Goal: Task Accomplishment & Management: Use online tool/utility

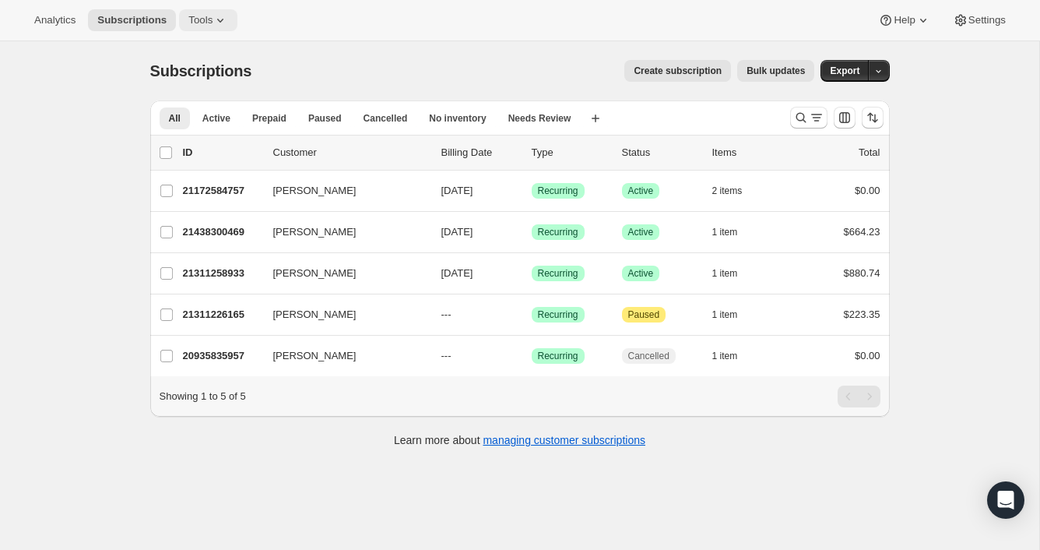
click at [223, 22] on icon at bounding box center [220, 21] width 6 height 4
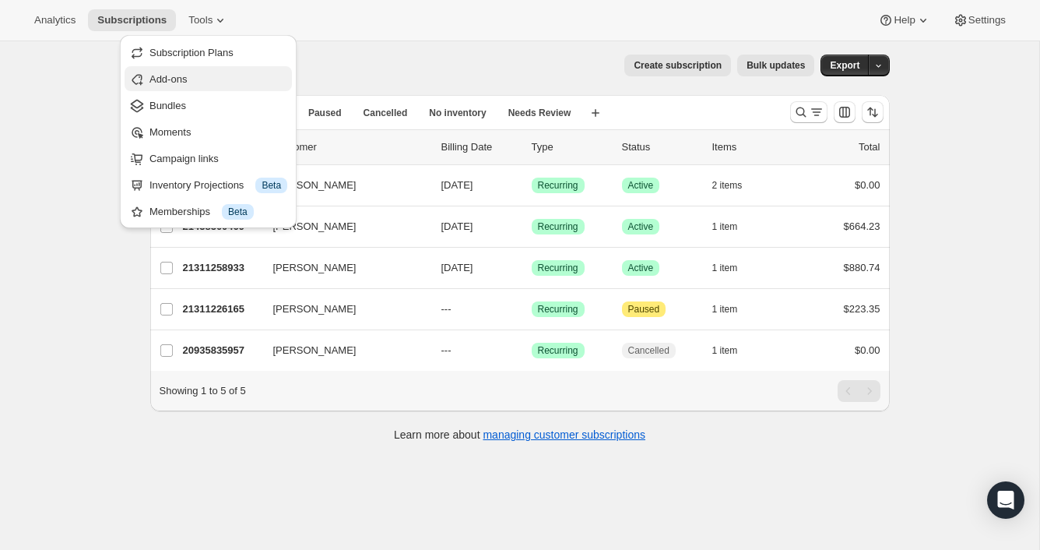
scroll to position [9, 0]
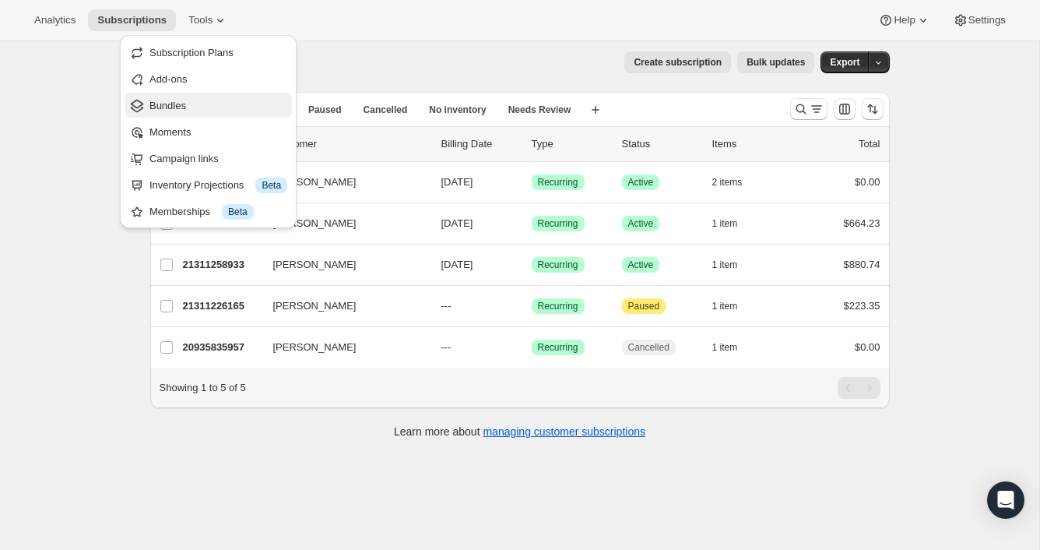
click at [208, 106] on span "Bundles" at bounding box center [219, 106] width 138 height 16
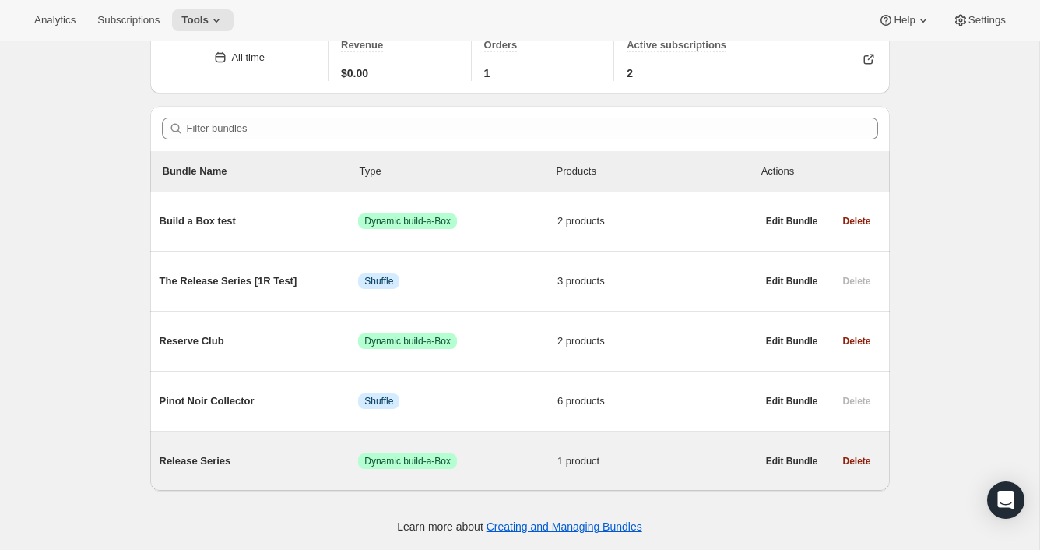
scroll to position [77, 0]
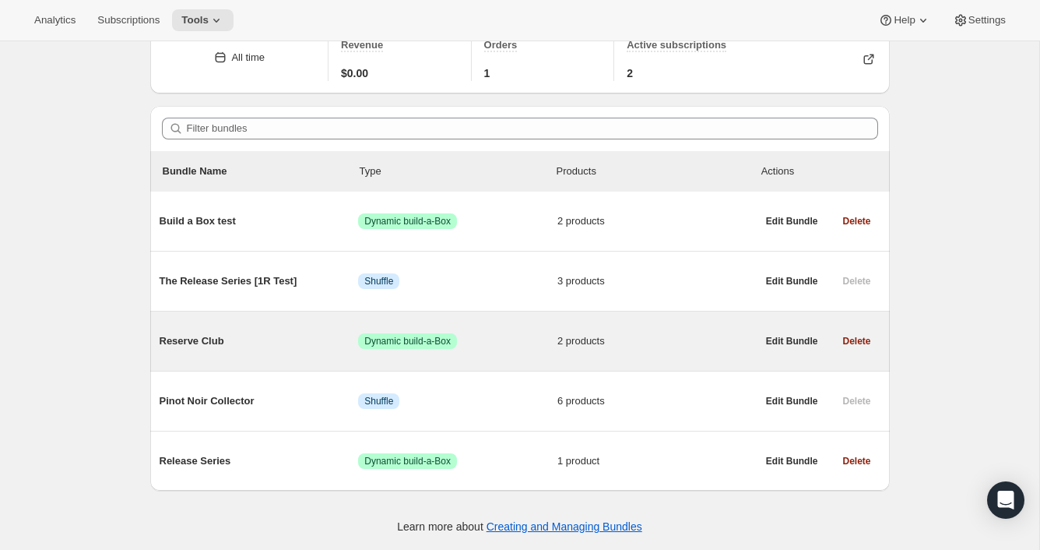
click at [215, 340] on span "Reserve Club" at bounding box center [259, 341] width 199 height 16
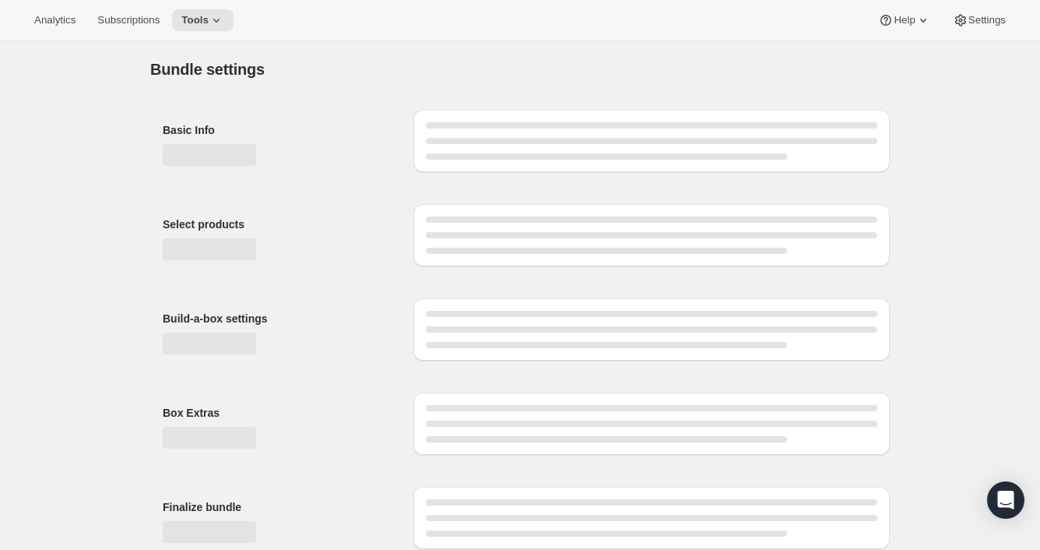
type input "Reserve Club"
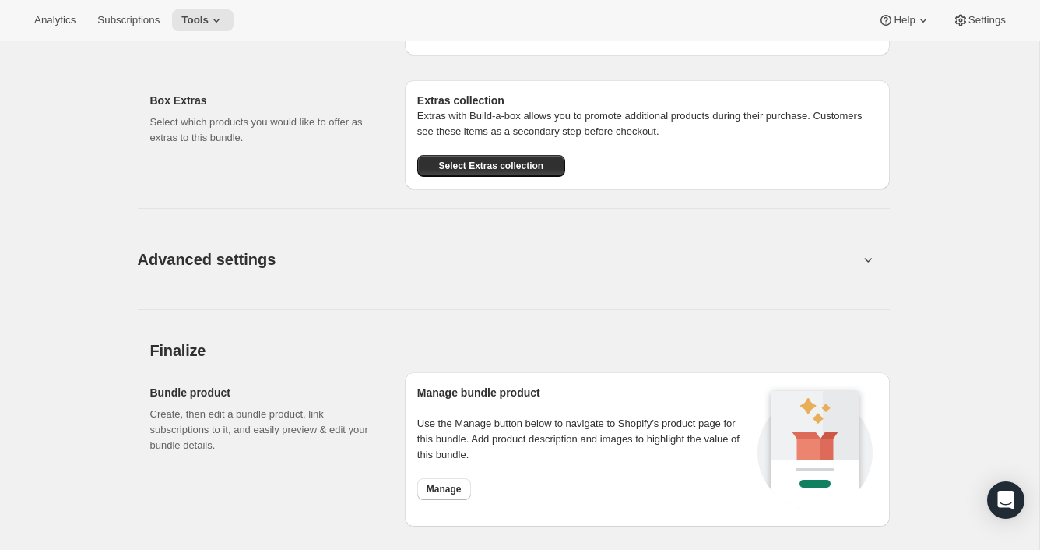
scroll to position [992, 0]
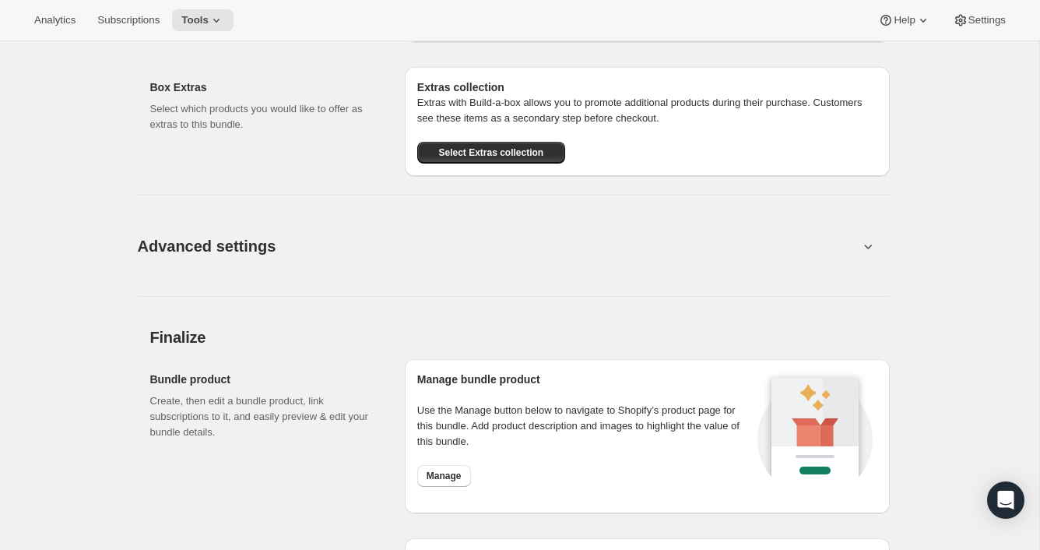
click at [869, 245] on icon at bounding box center [868, 246] width 8 height 5
click at [862, 245] on icon at bounding box center [868, 246] width 16 height 16
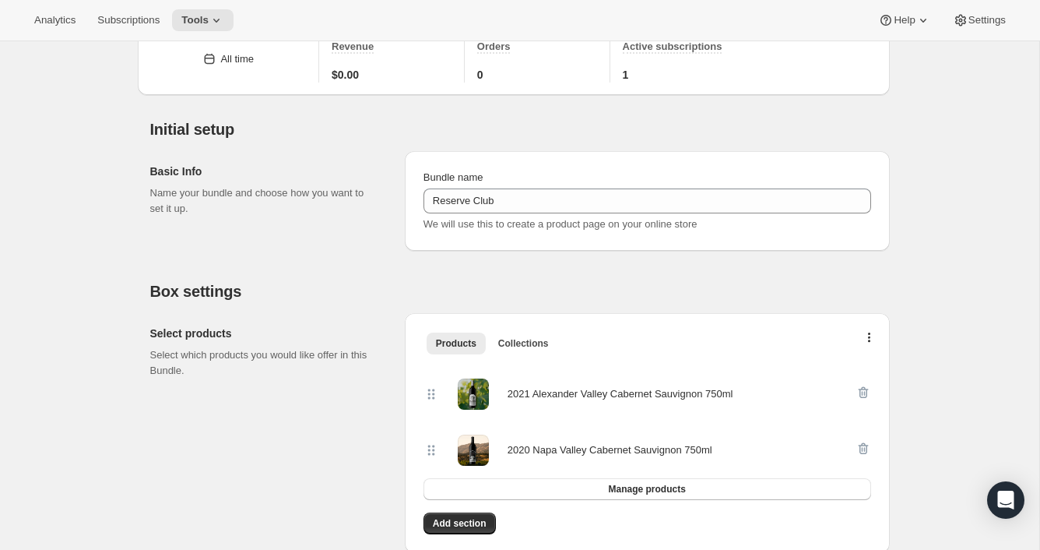
scroll to position [0, 0]
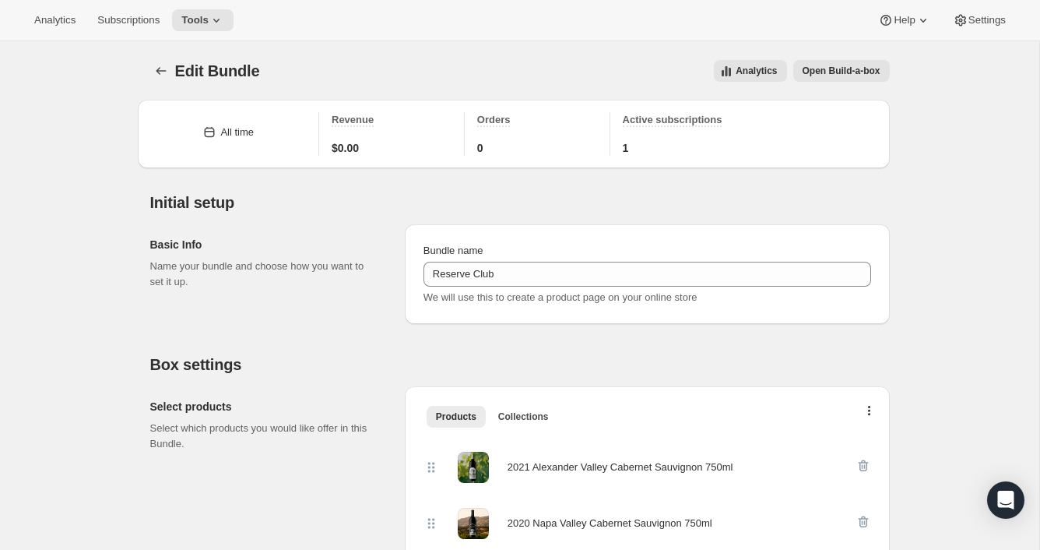
click at [839, 72] on span "Open Build-a-box" at bounding box center [842, 71] width 78 height 12
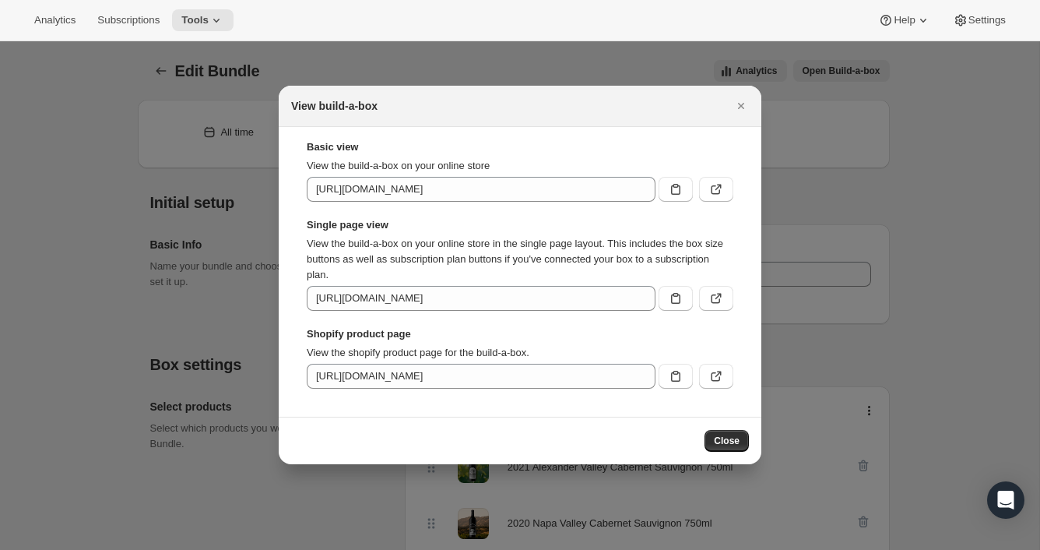
click at [738, 104] on icon "Close" at bounding box center [741, 106] width 16 height 16
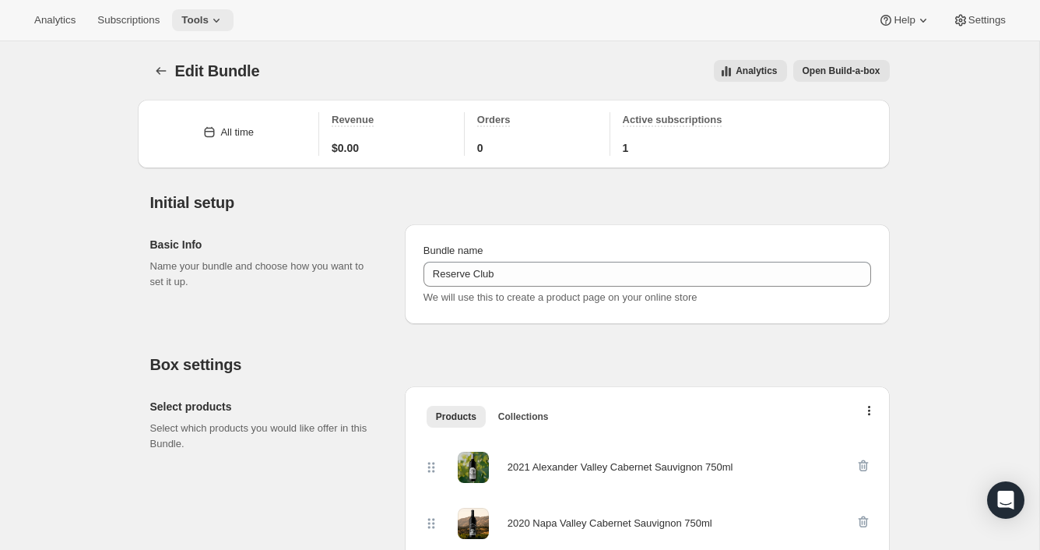
click at [218, 12] on button "Tools" at bounding box center [203, 20] width 62 height 22
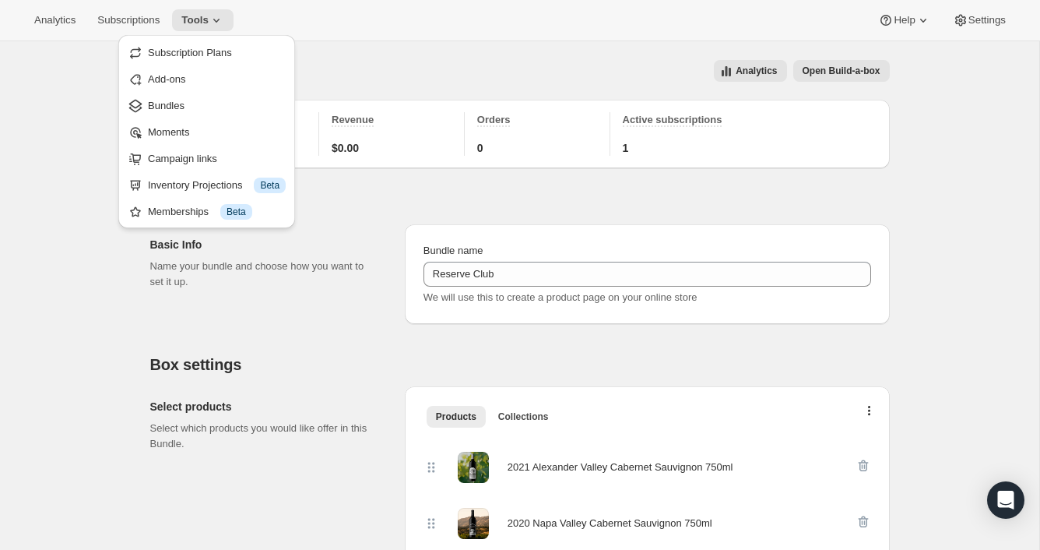
drag, startPoint x: 66, startPoint y: 183, endPoint x: 248, endPoint y: 291, distance: 211.3
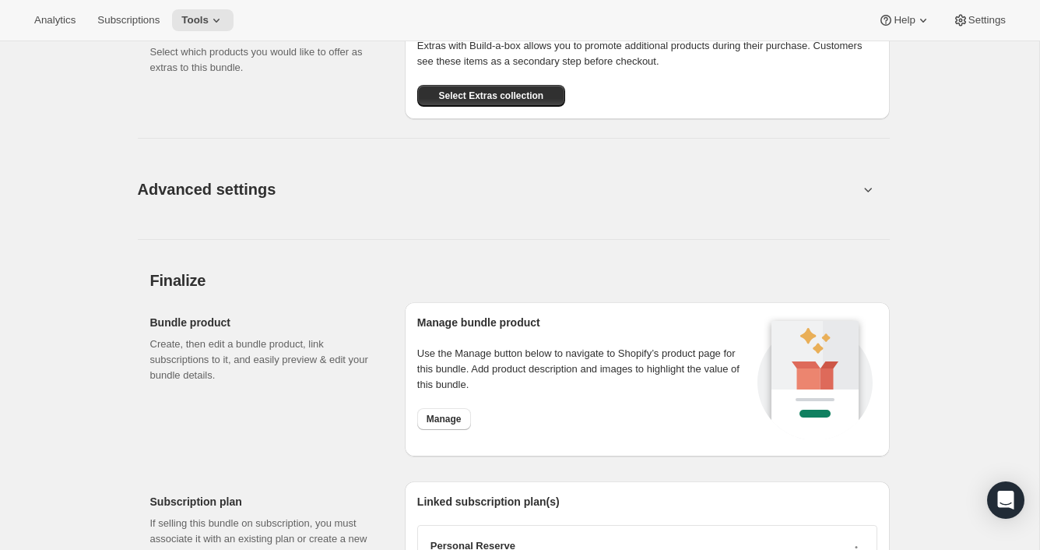
scroll to position [1099, 0]
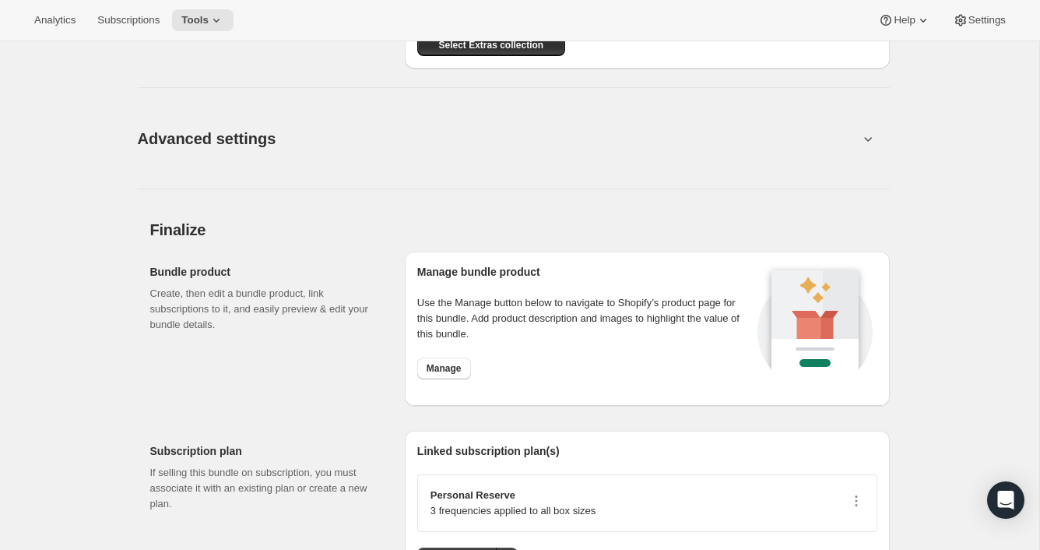
click at [382, 136] on button "Advanced settings" at bounding box center [498, 138] width 740 height 60
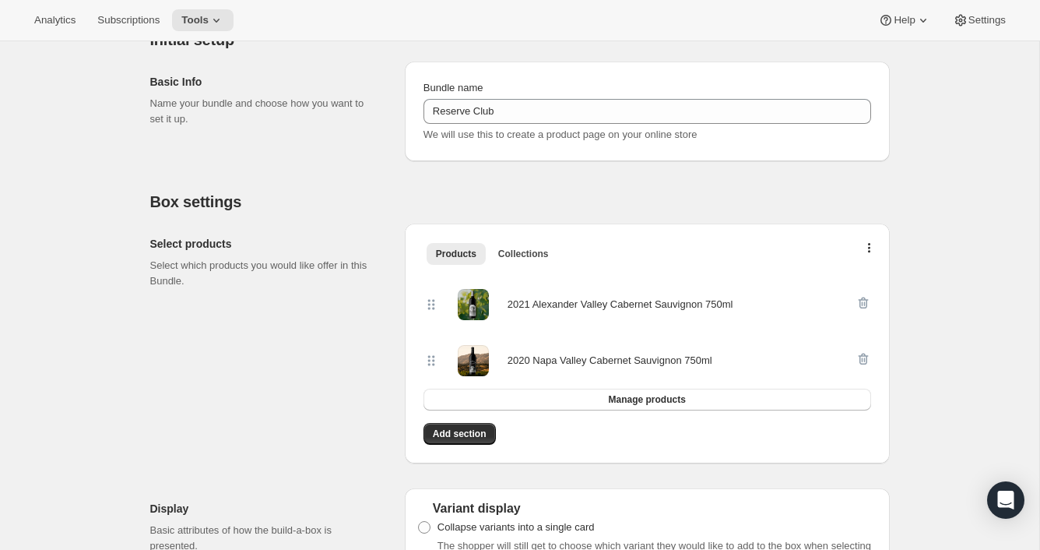
scroll to position [157, 0]
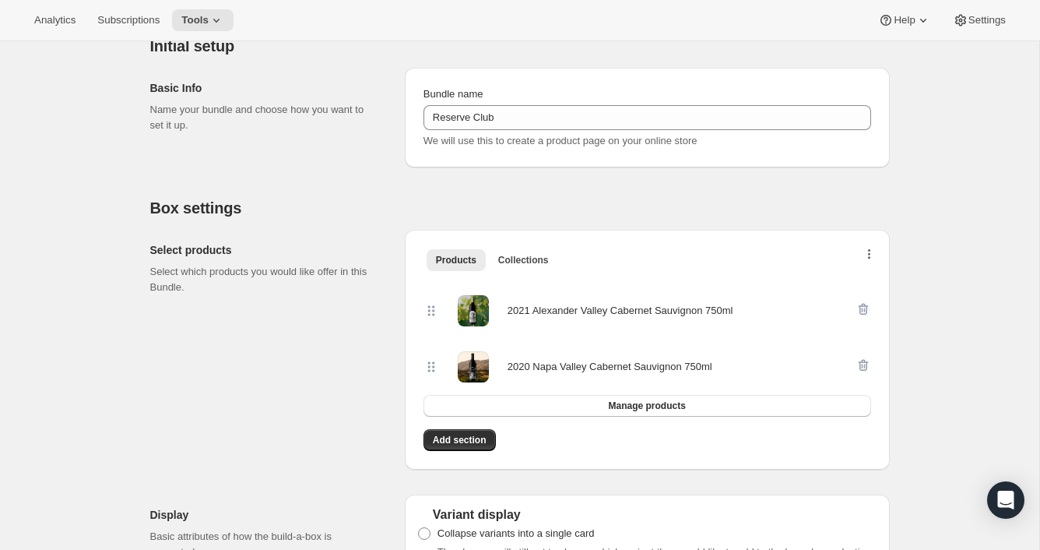
click at [868, 254] on icon "button" at bounding box center [869, 255] width 3 height 12
drag, startPoint x: 800, startPoint y: 182, endPoint x: 695, endPoint y: 192, distance: 105.5
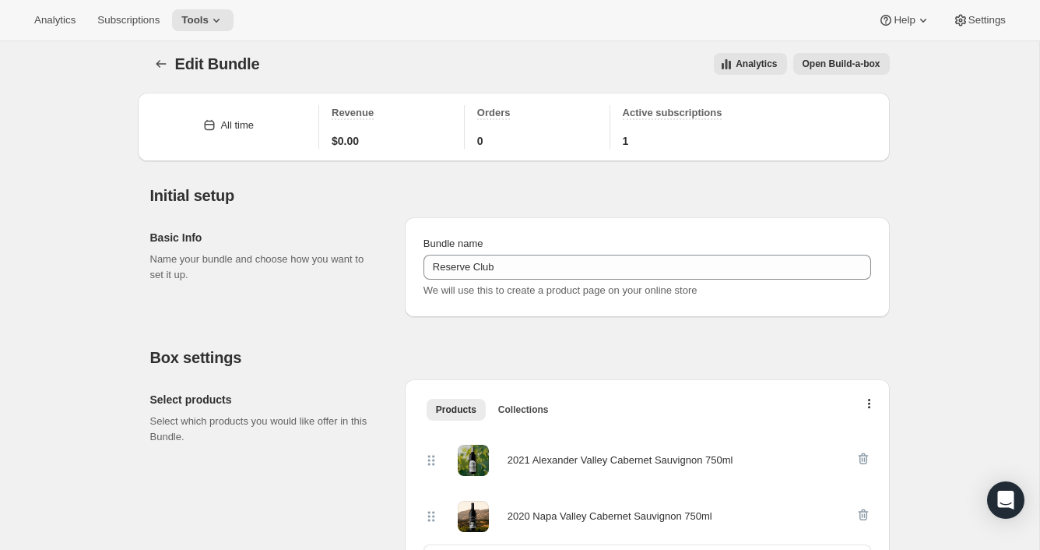
scroll to position [0, 0]
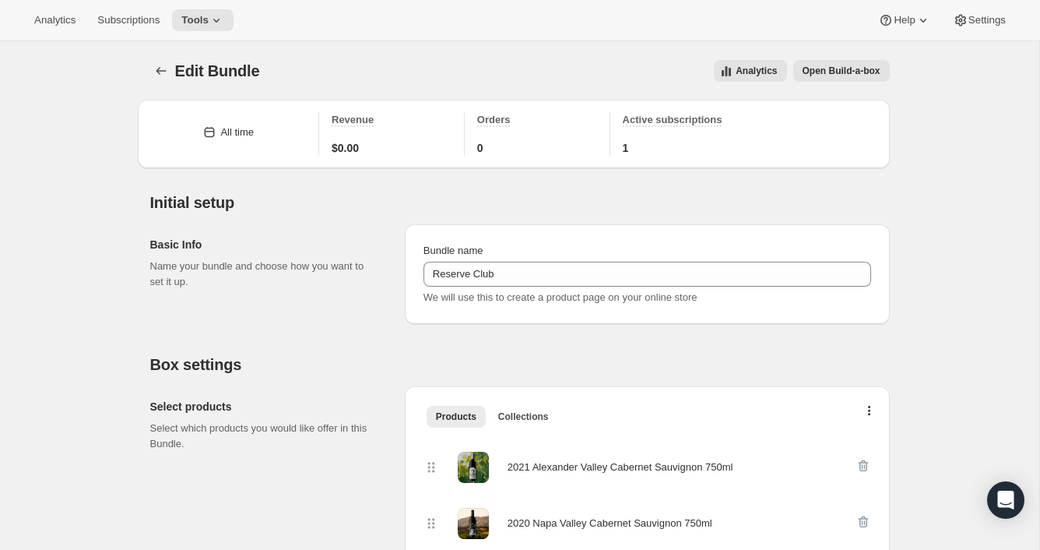
click at [817, 75] on span "Open Build-a-box" at bounding box center [842, 71] width 78 height 12
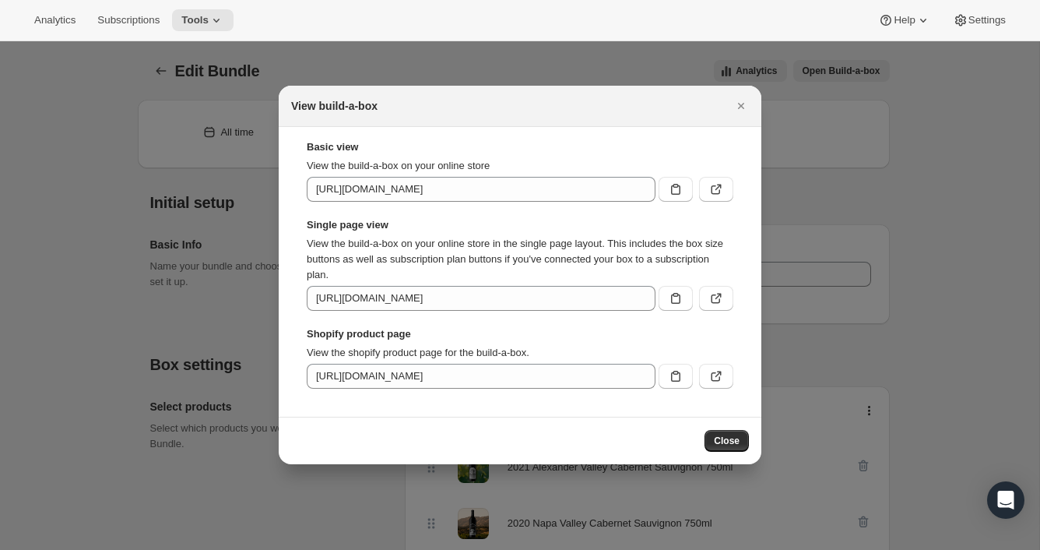
click at [614, 50] on div at bounding box center [520, 275] width 1040 height 550
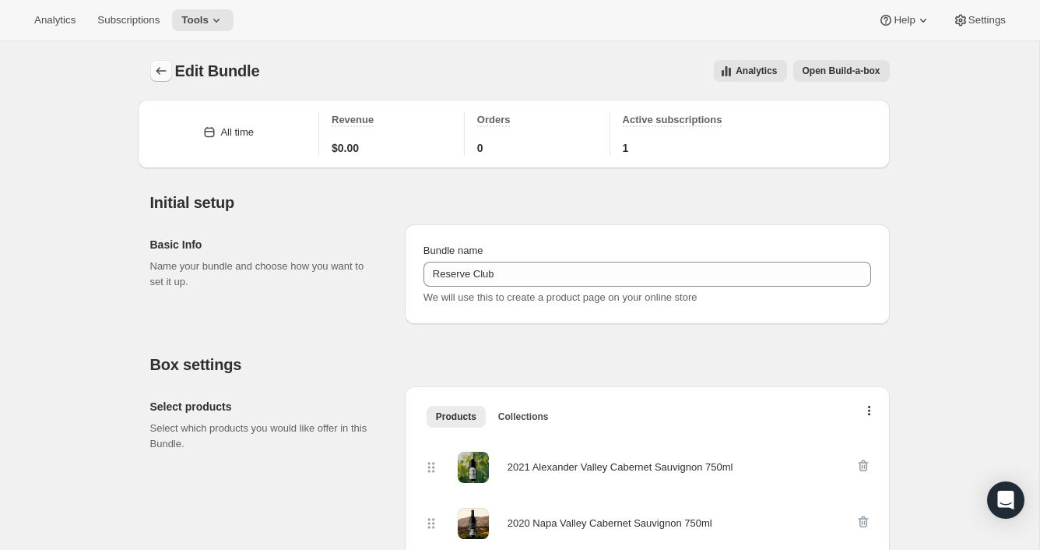
click at [158, 72] on icon "Bundles" at bounding box center [161, 71] width 10 height 8
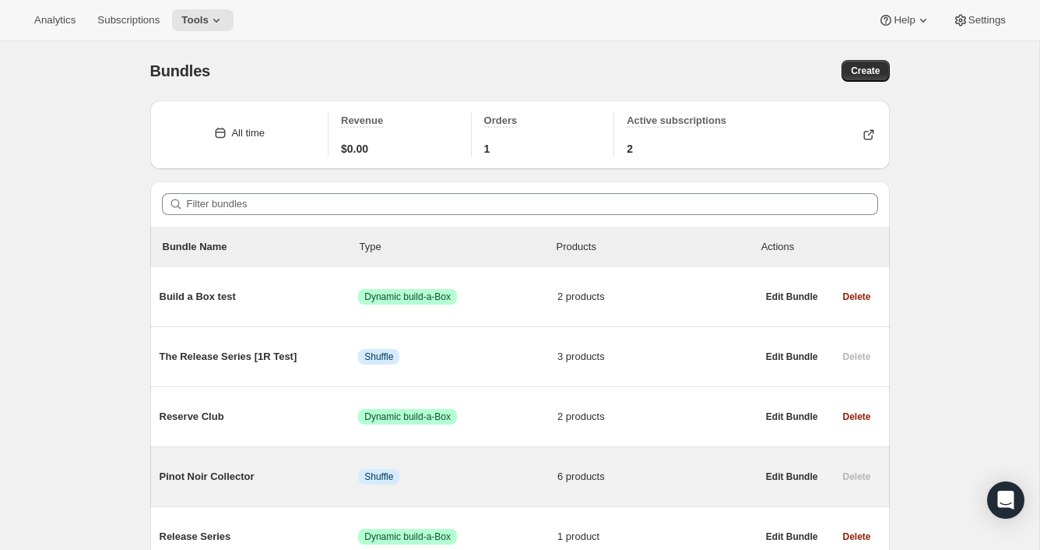
scroll to position [1, 0]
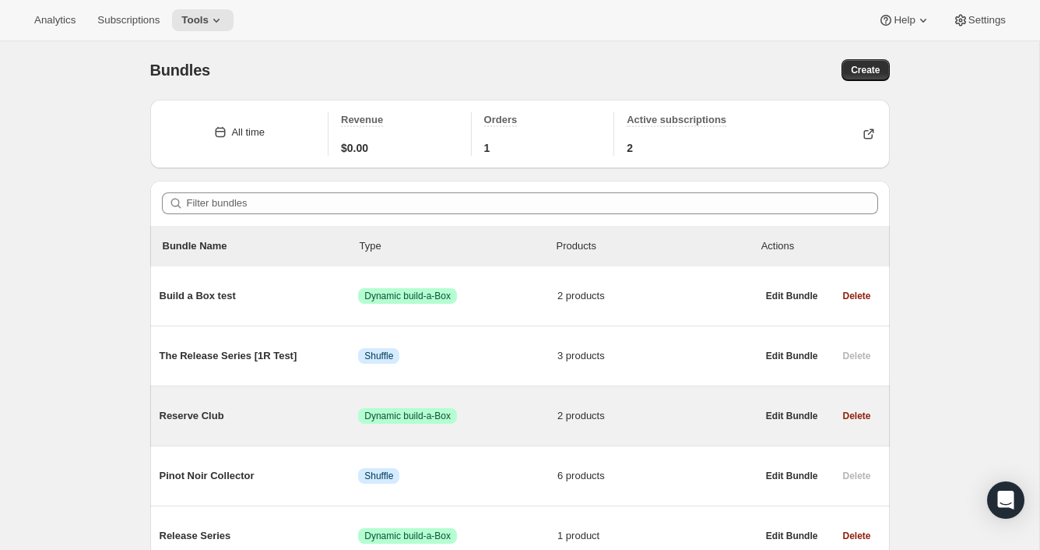
click at [207, 420] on span "Reserve Club" at bounding box center [259, 416] width 199 height 16
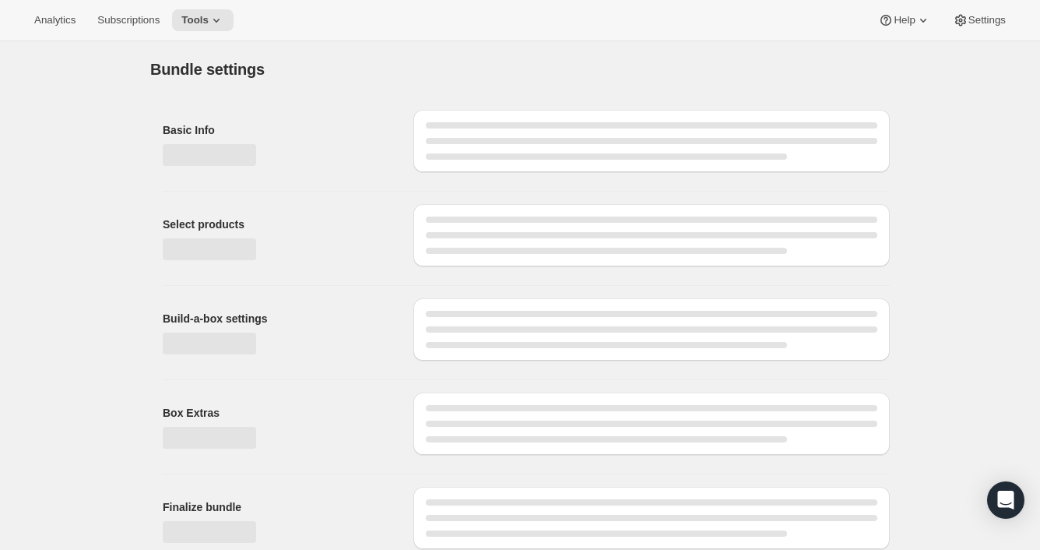
type input "Reserve Club"
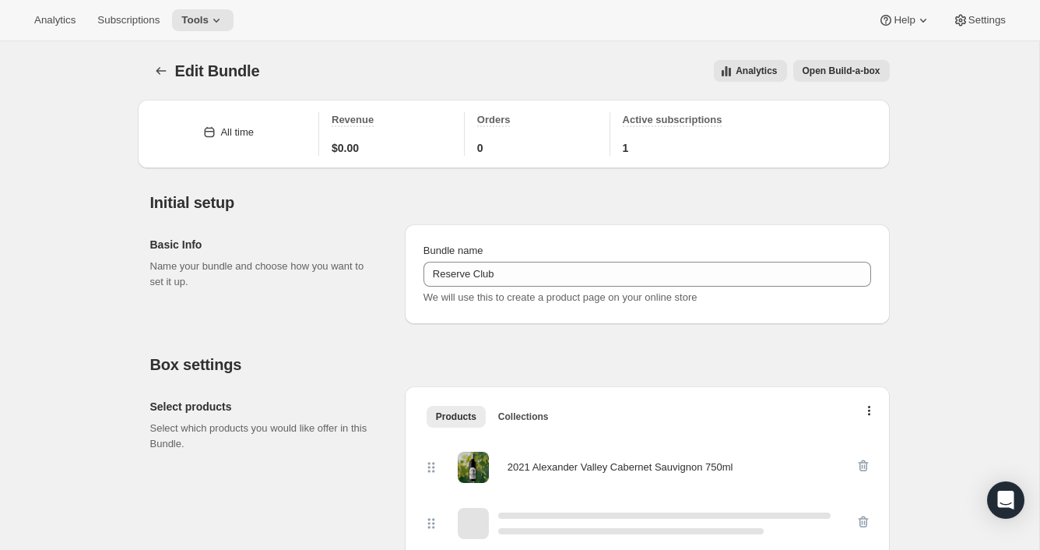
click at [852, 70] on span "Open Build-a-box" at bounding box center [842, 71] width 78 height 12
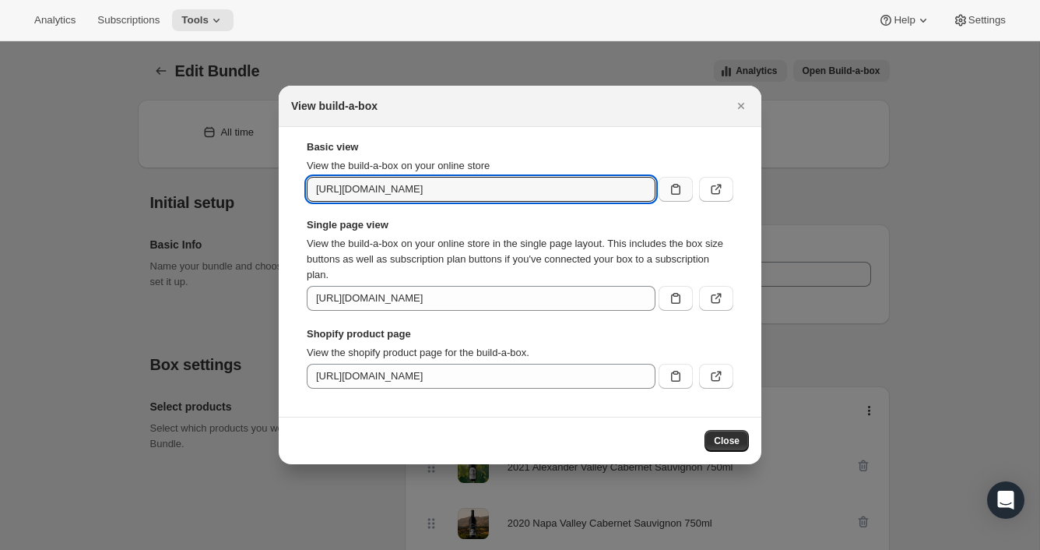
scroll to position [0, 80]
drag, startPoint x: 561, startPoint y: 188, endPoint x: 673, endPoint y: 187, distance: 111.3
click at [673, 187] on div "[URL][DOMAIN_NAME]" at bounding box center [520, 189] width 427 height 25
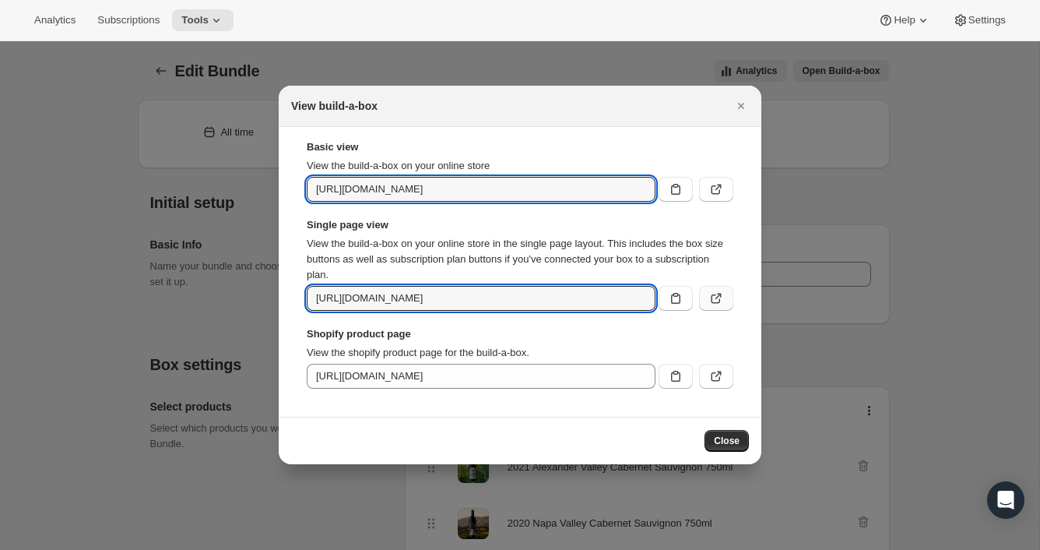
scroll to position [0, 190]
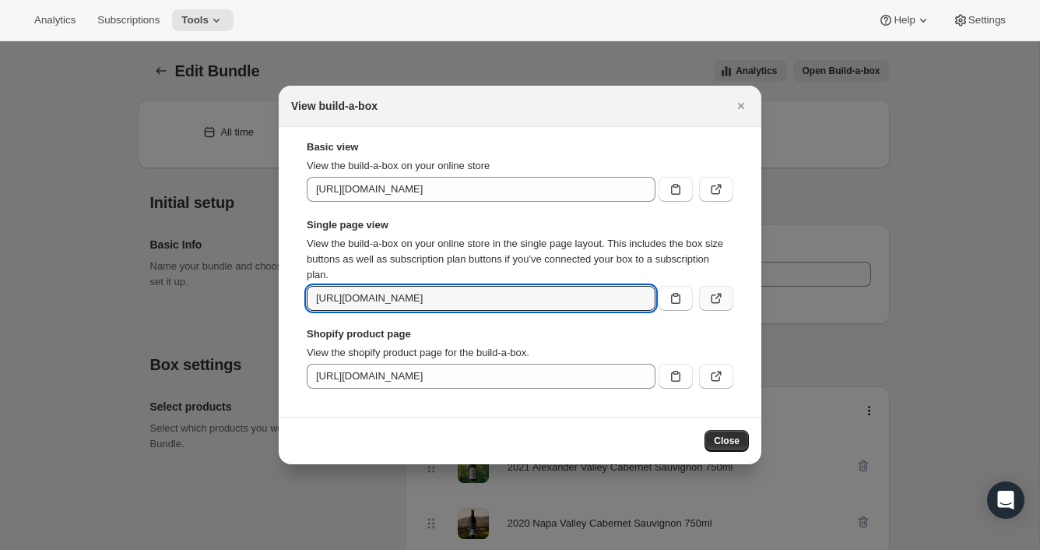
drag, startPoint x: 571, startPoint y: 301, endPoint x: 719, endPoint y: 300, distance: 148.7
click at [719, 300] on div "[URL][DOMAIN_NAME]" at bounding box center [520, 298] width 427 height 25
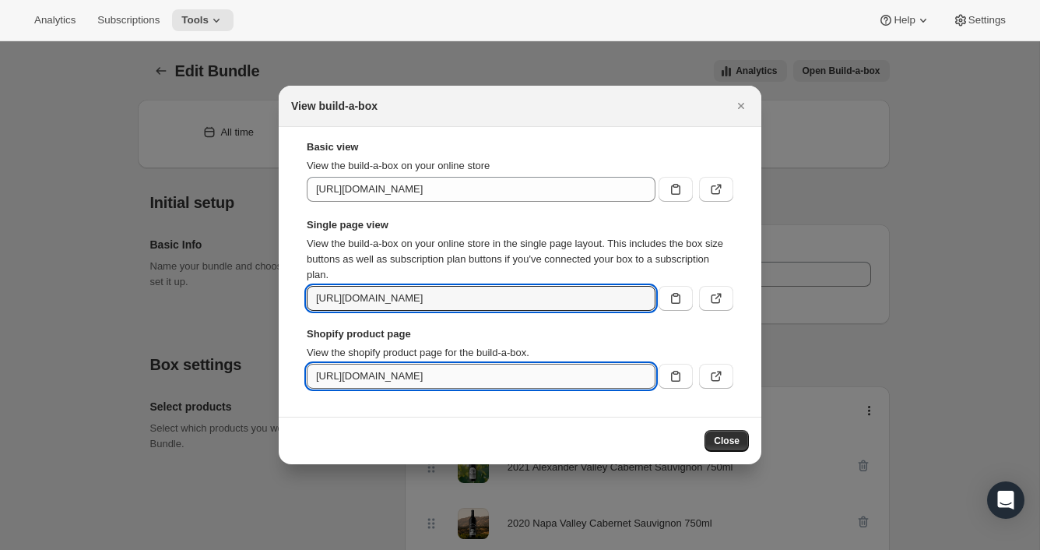
scroll to position [0, 0]
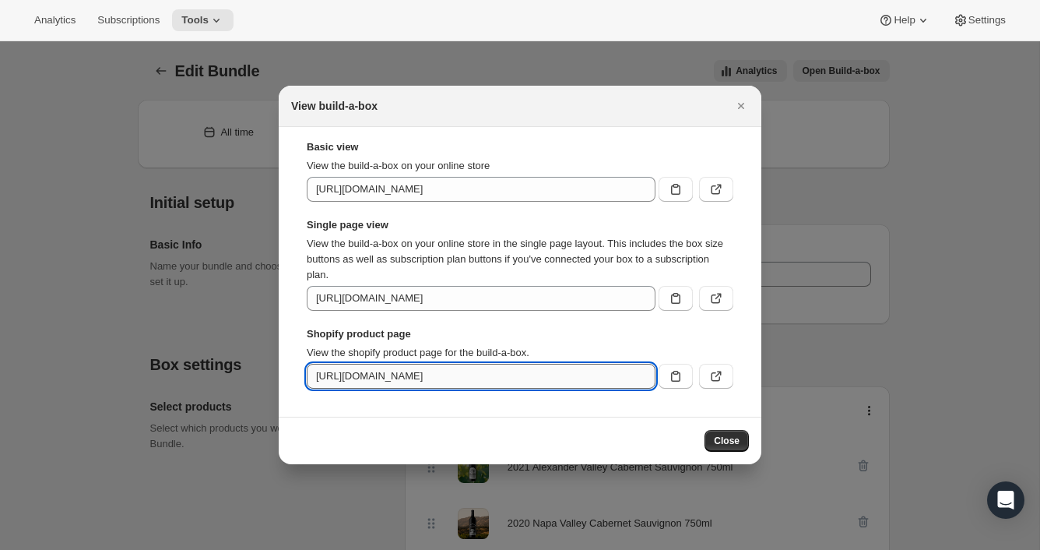
drag, startPoint x: 603, startPoint y: 376, endPoint x: 498, endPoint y: 368, distance: 105.4
click at [502, 375] on input "[URL][DOMAIN_NAME]" at bounding box center [481, 376] width 349 height 25
click at [604, 385] on input "[URL][DOMAIN_NAME]" at bounding box center [481, 376] width 349 height 25
click at [713, 375] on icon ":r87:" at bounding box center [717, 376] width 16 height 16
